Goal: Task Accomplishment & Management: Manage account settings

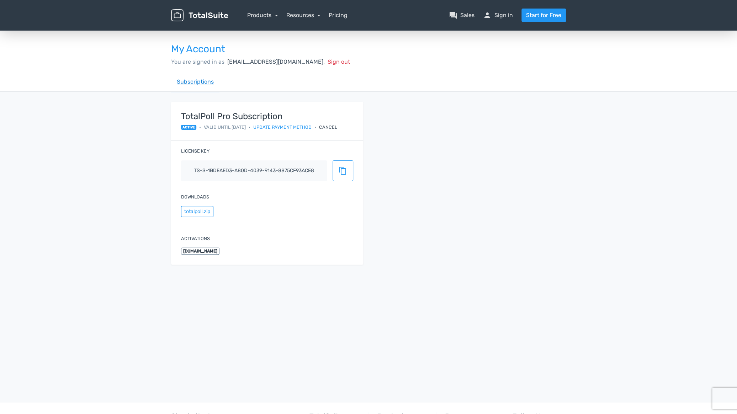
click at [196, 83] on link "Subscriptions" at bounding box center [195, 82] width 48 height 20
click at [309, 126] on link "Update payment method" at bounding box center [282, 127] width 58 height 7
click at [188, 84] on link "Subscriptions" at bounding box center [195, 82] width 48 height 20
click at [504, 14] on link "person Sign in" at bounding box center [498, 15] width 30 height 9
click at [270, 14] on link "Products" at bounding box center [262, 15] width 31 height 7
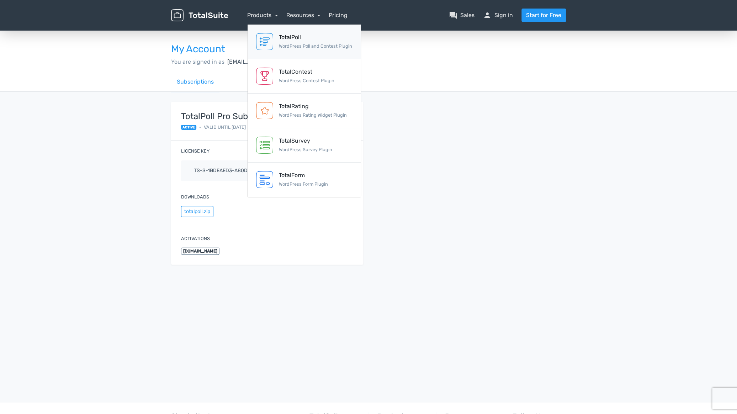
click at [271, 33] on img at bounding box center [264, 41] width 17 height 17
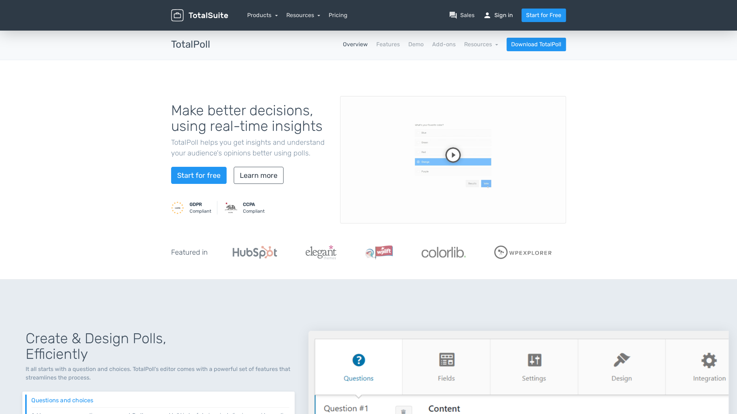
click at [496, 18] on link "person Sign in" at bounding box center [498, 15] width 30 height 9
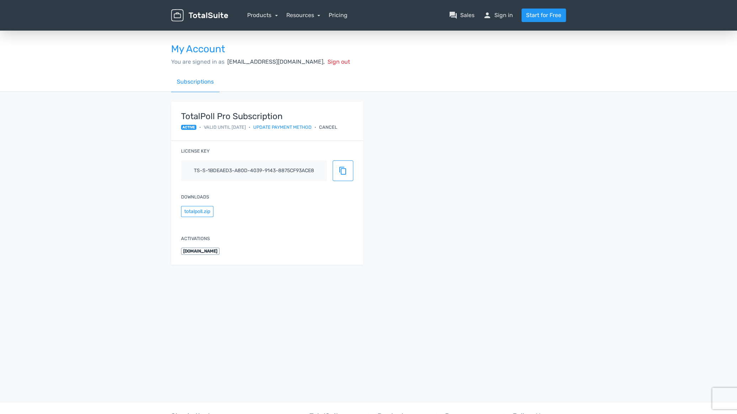
drag, startPoint x: 190, startPoint y: 256, endPoint x: 192, endPoint y: 252, distance: 4.6
click at [191, 256] on div "Activations [DOMAIN_NAME]" at bounding box center [267, 244] width 192 height 39
click at [194, 244] on div "Activations tapaparevicent.es" at bounding box center [267, 244] width 192 height 39
click at [193, 128] on span "active" at bounding box center [188, 127] width 15 height 5
click at [215, 128] on span "Valid until [DATE]" at bounding box center [225, 127] width 42 height 7
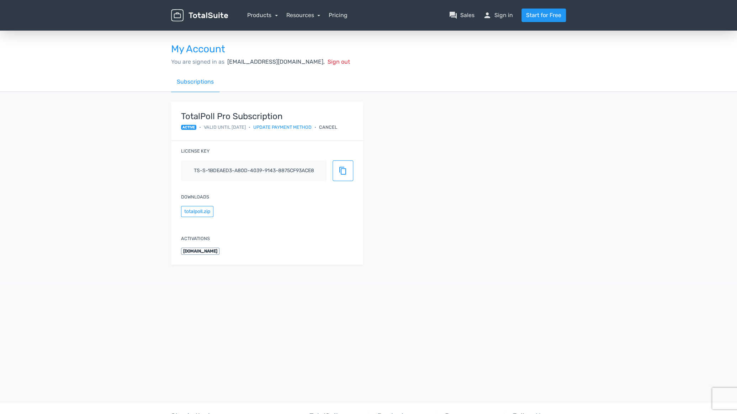
click at [337, 126] on div "Cancel" at bounding box center [328, 127] width 18 height 7
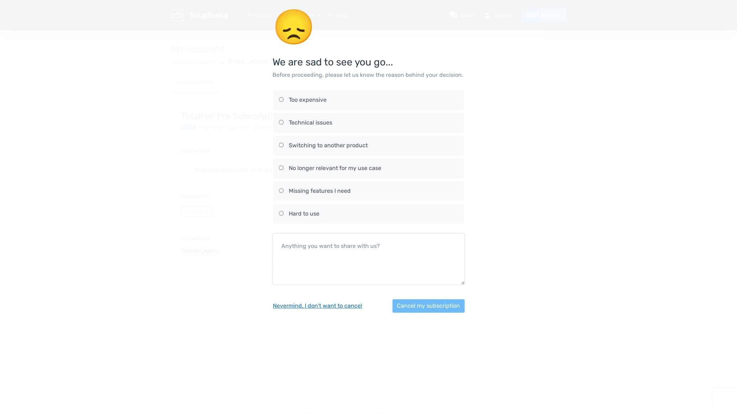
click at [336, 306] on button "Nevermind, I don't want to cancel" at bounding box center [317, 306] width 90 height 14
